Goal: Task Accomplishment & Management: Manage account settings

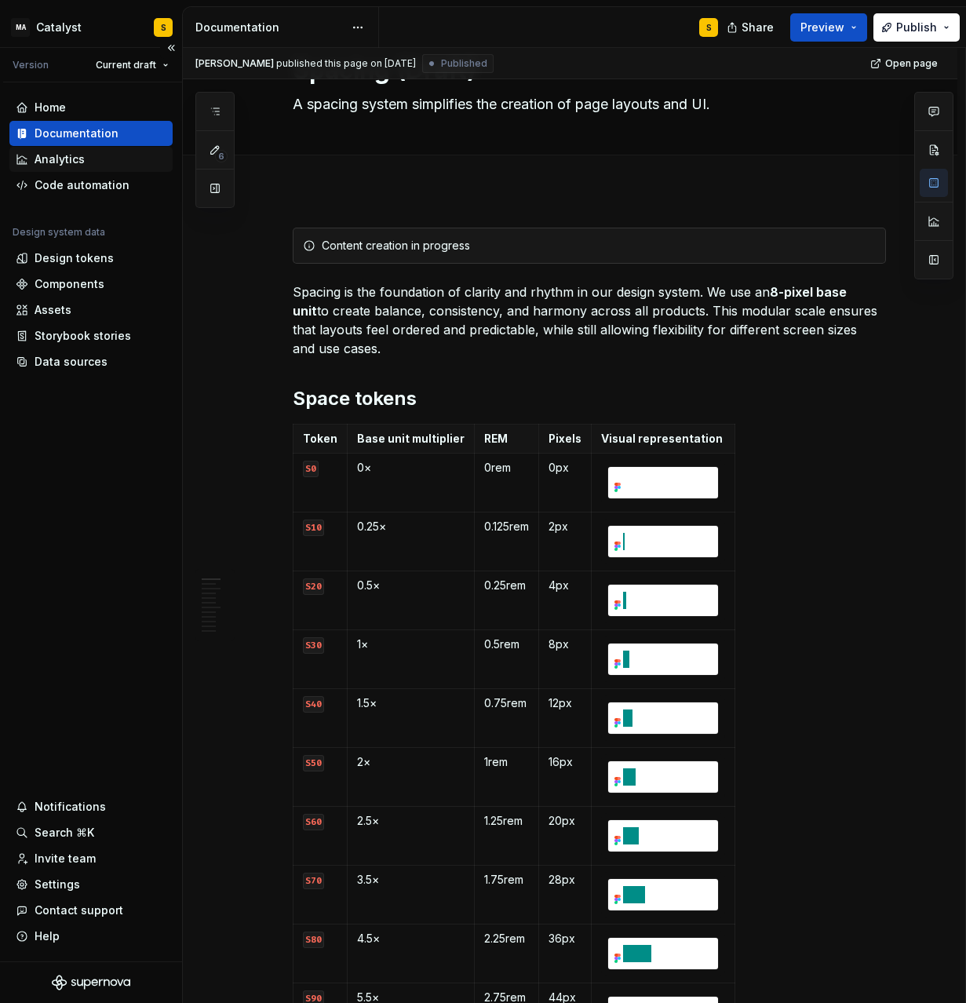
type textarea "*"
click at [60, 882] on div "Settings" at bounding box center [58, 885] width 46 height 16
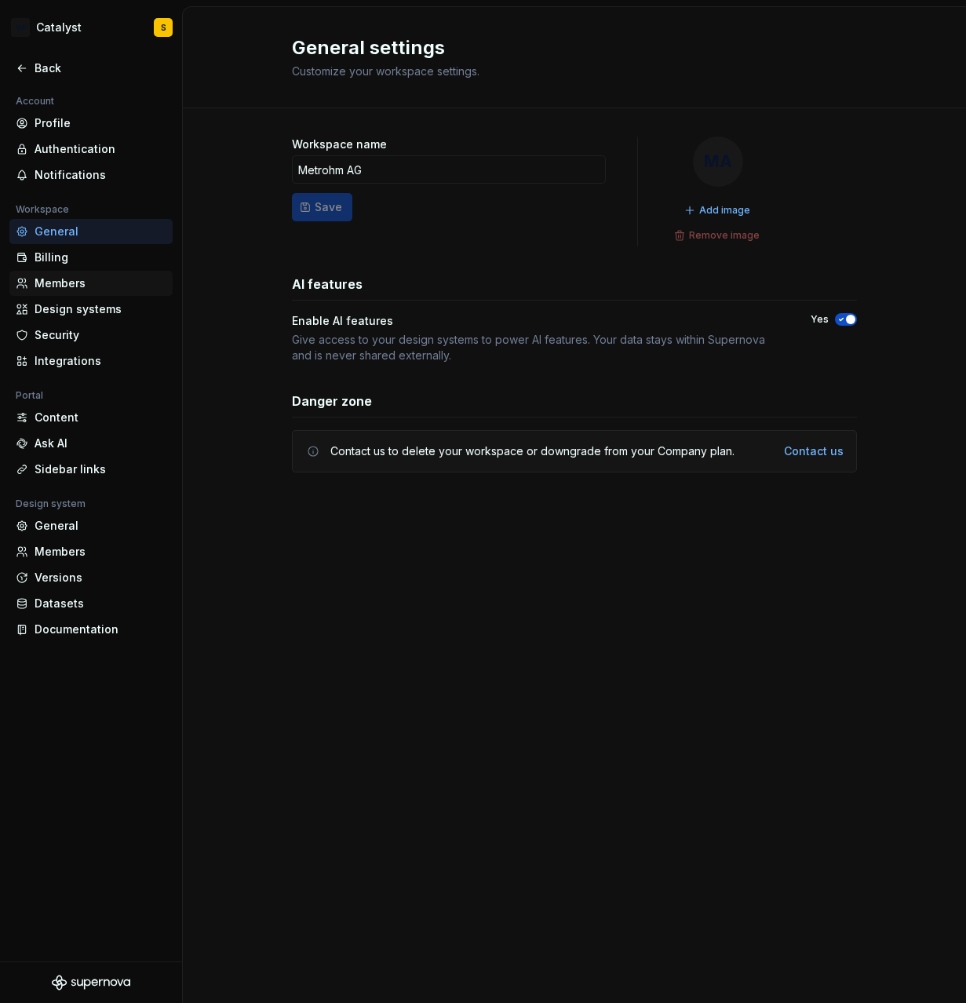
click at [83, 281] on div "Members" at bounding box center [101, 283] width 132 height 16
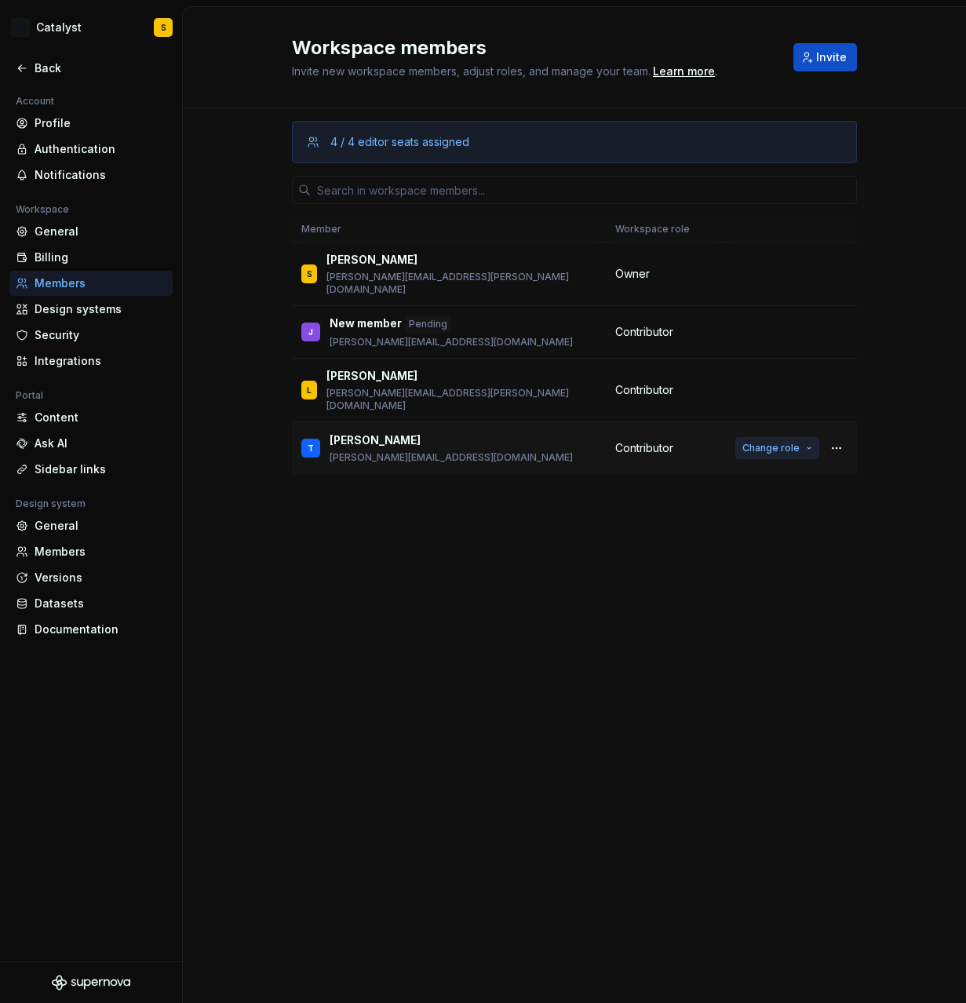
click at [787, 442] on span "Change role" at bounding box center [770, 448] width 57 height 13
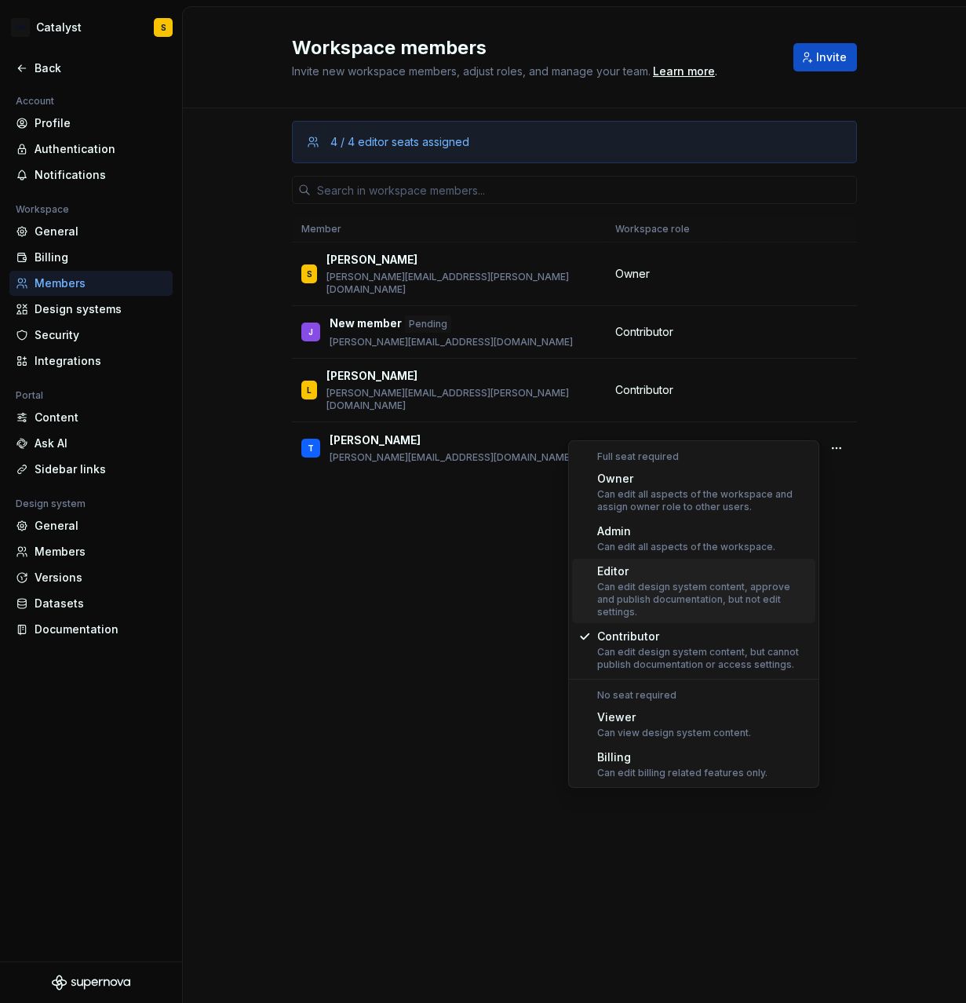
click at [732, 593] on div "Can edit design system content, approve and publish documentation, but not edit…" at bounding box center [703, 600] width 212 height 38
